Goal: Task Accomplishment & Management: Use online tool/utility

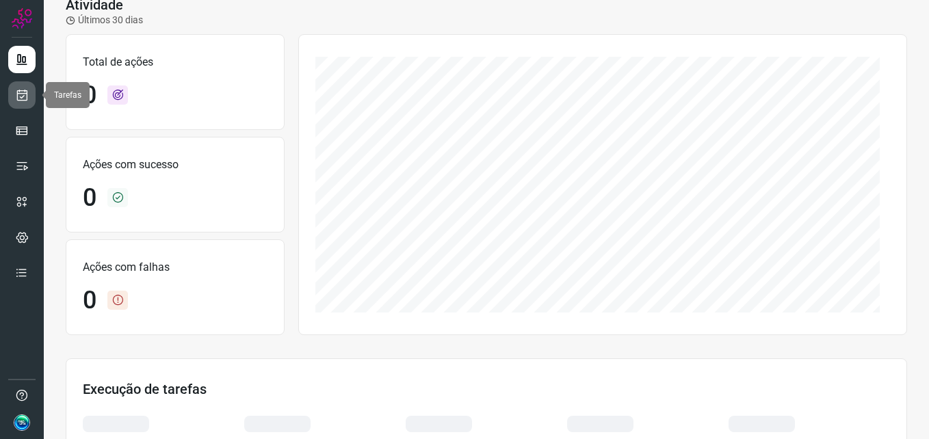
click at [29, 96] on link at bounding box center [21, 94] width 27 height 27
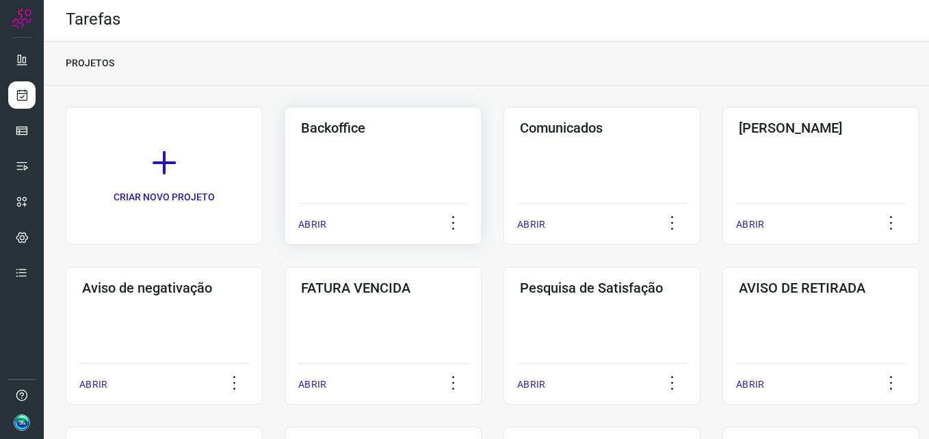
click at [345, 164] on div "Backoffice ABRIR" at bounding box center [383, 176] width 197 height 138
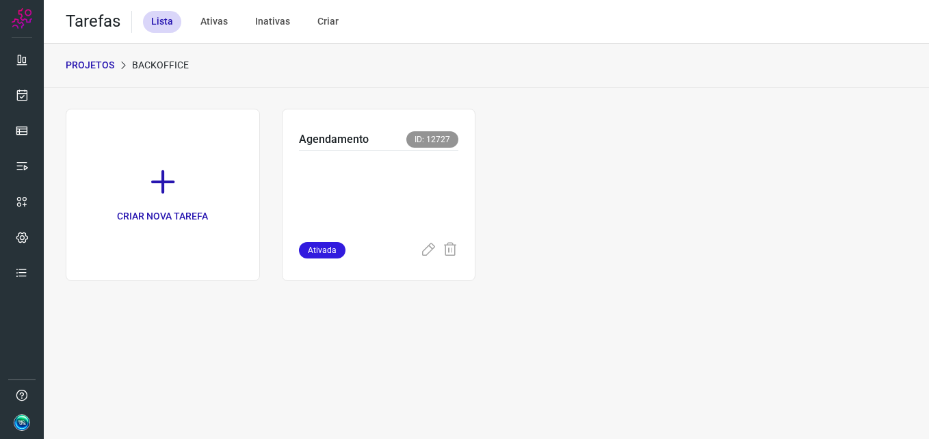
click at [344, 165] on p at bounding box center [379, 193] width 160 height 68
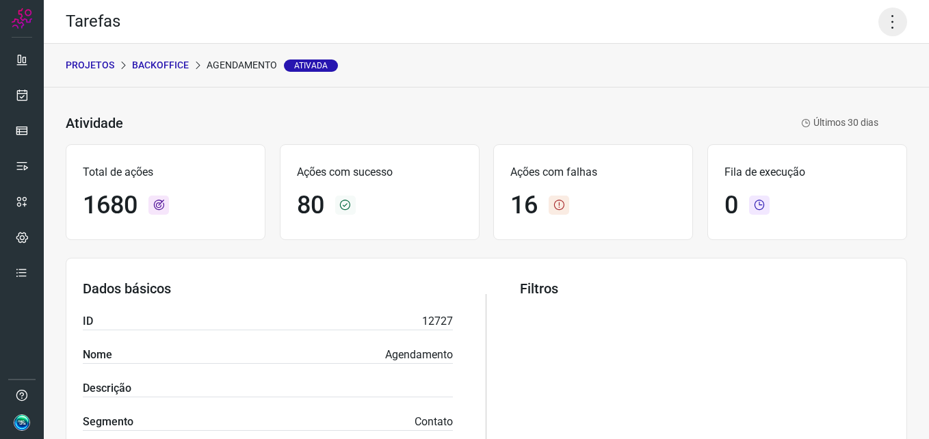
click at [879, 28] on icon at bounding box center [893, 22] width 29 height 29
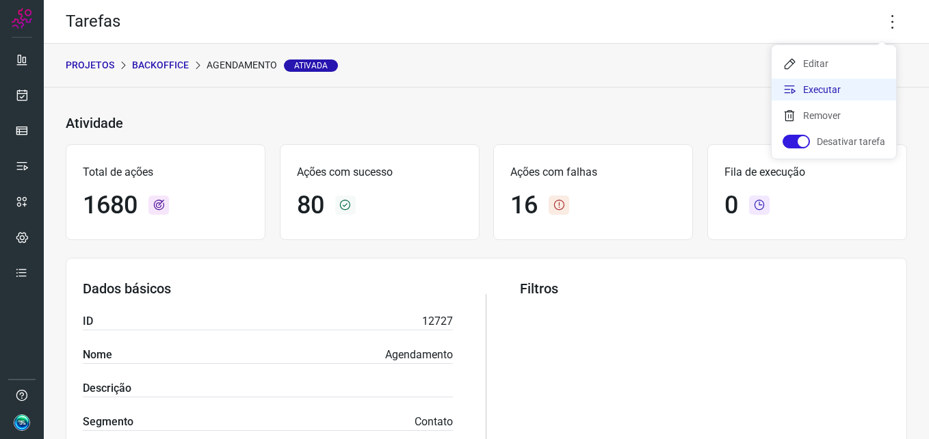
click at [831, 82] on li "Executar" at bounding box center [834, 90] width 125 height 22
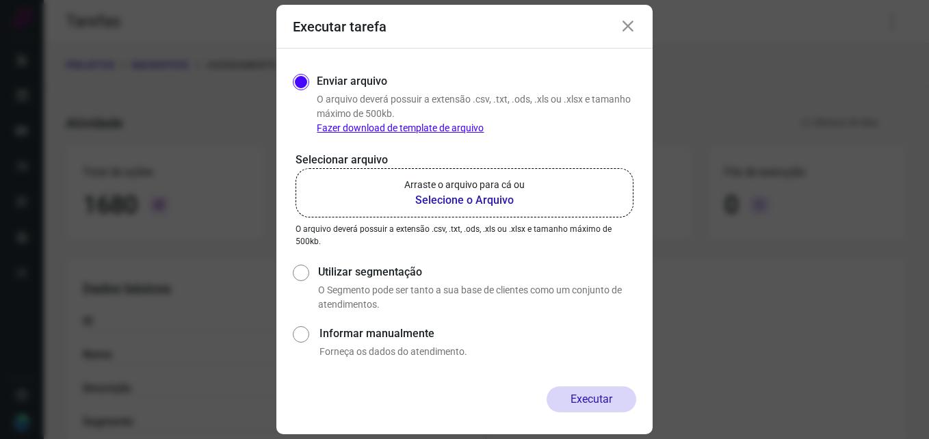
click at [452, 192] on b "Selecione o Arquivo" at bounding box center [464, 200] width 120 height 16
click at [0, 0] on input "Arraste o arquivo para cá ou Selecione o Arquivo" at bounding box center [0, 0] width 0 height 0
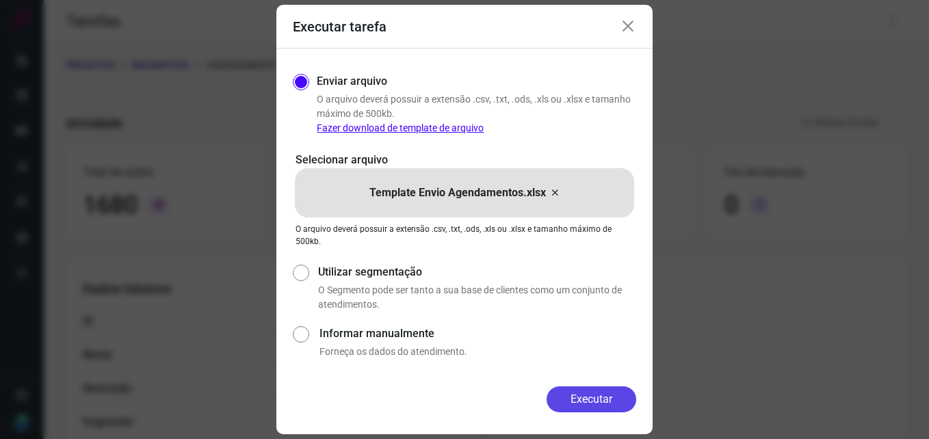
click at [589, 393] on button "Executar" at bounding box center [592, 400] width 90 height 26
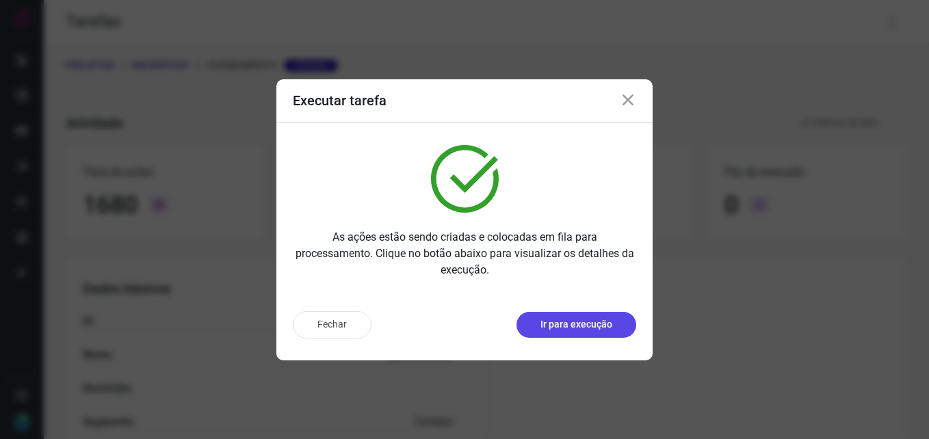
click at [558, 326] on p "Ir para execução" at bounding box center [577, 325] width 72 height 14
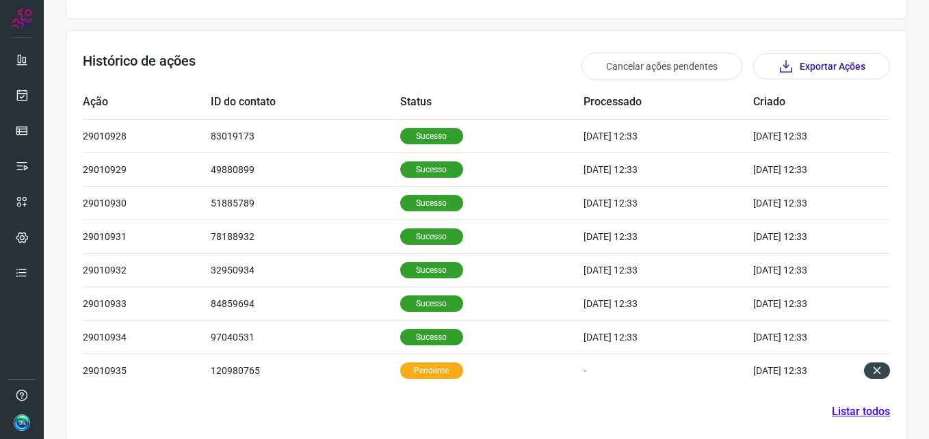
scroll to position [395, 0]
